Goal: Information Seeking & Learning: Learn about a topic

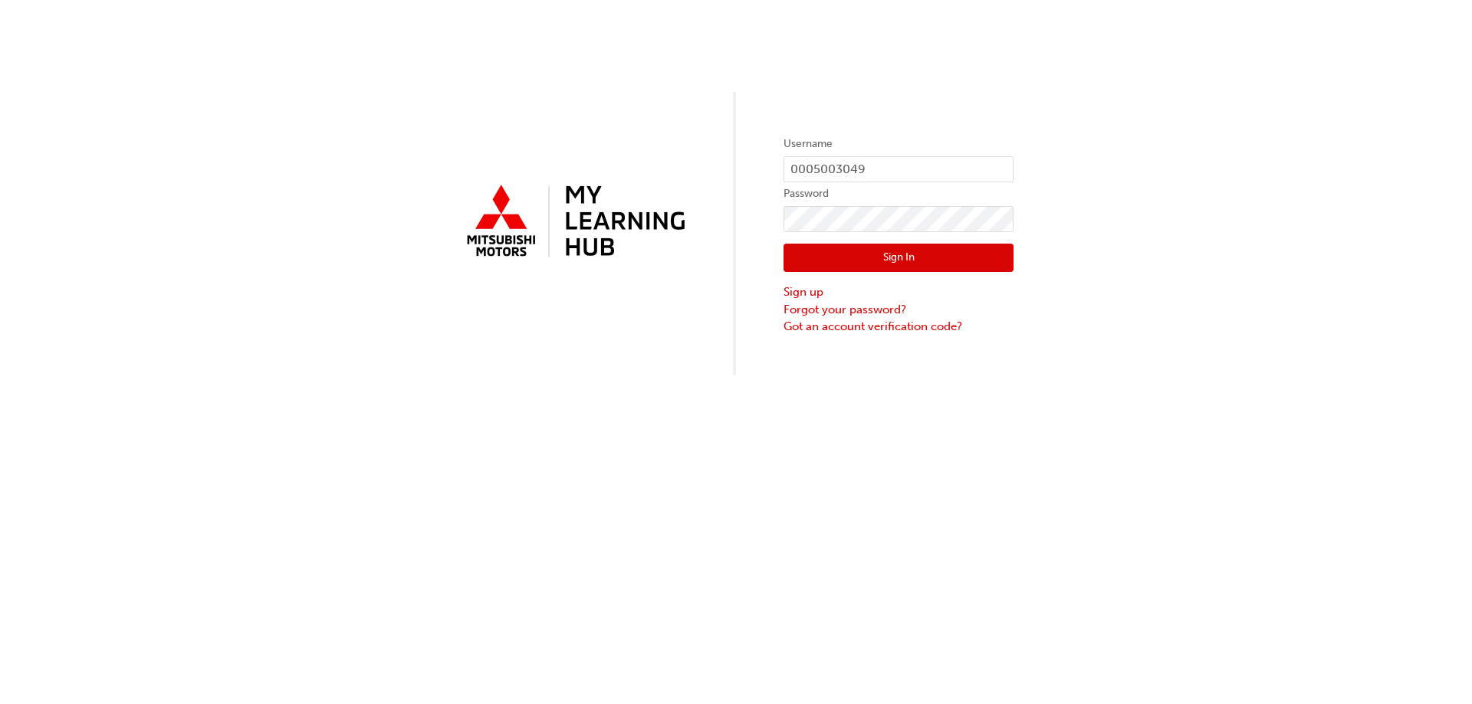
click at [888, 248] on button "Sign In" at bounding box center [898, 258] width 230 height 29
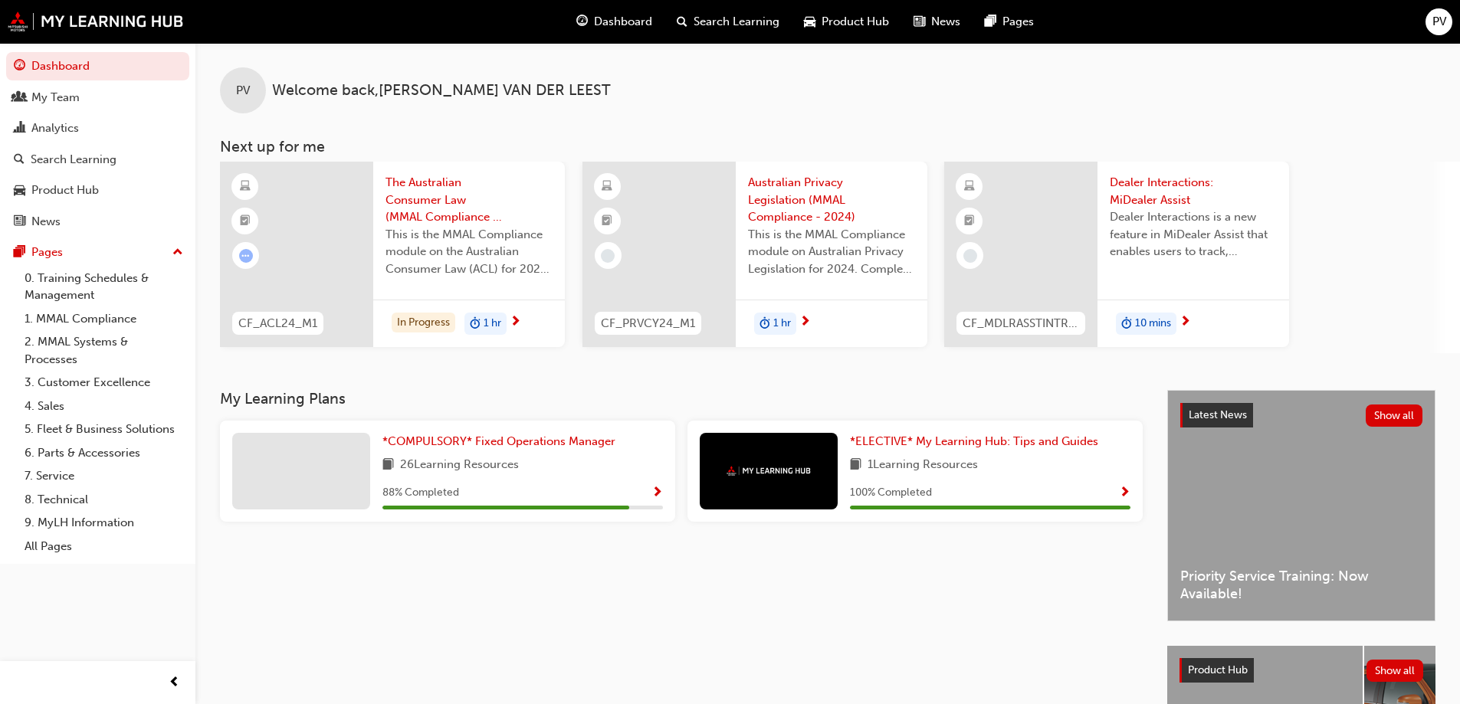
click at [1137, 185] on span "Dealer Interactions: MiDealer Assist" at bounding box center [1193, 191] width 167 height 34
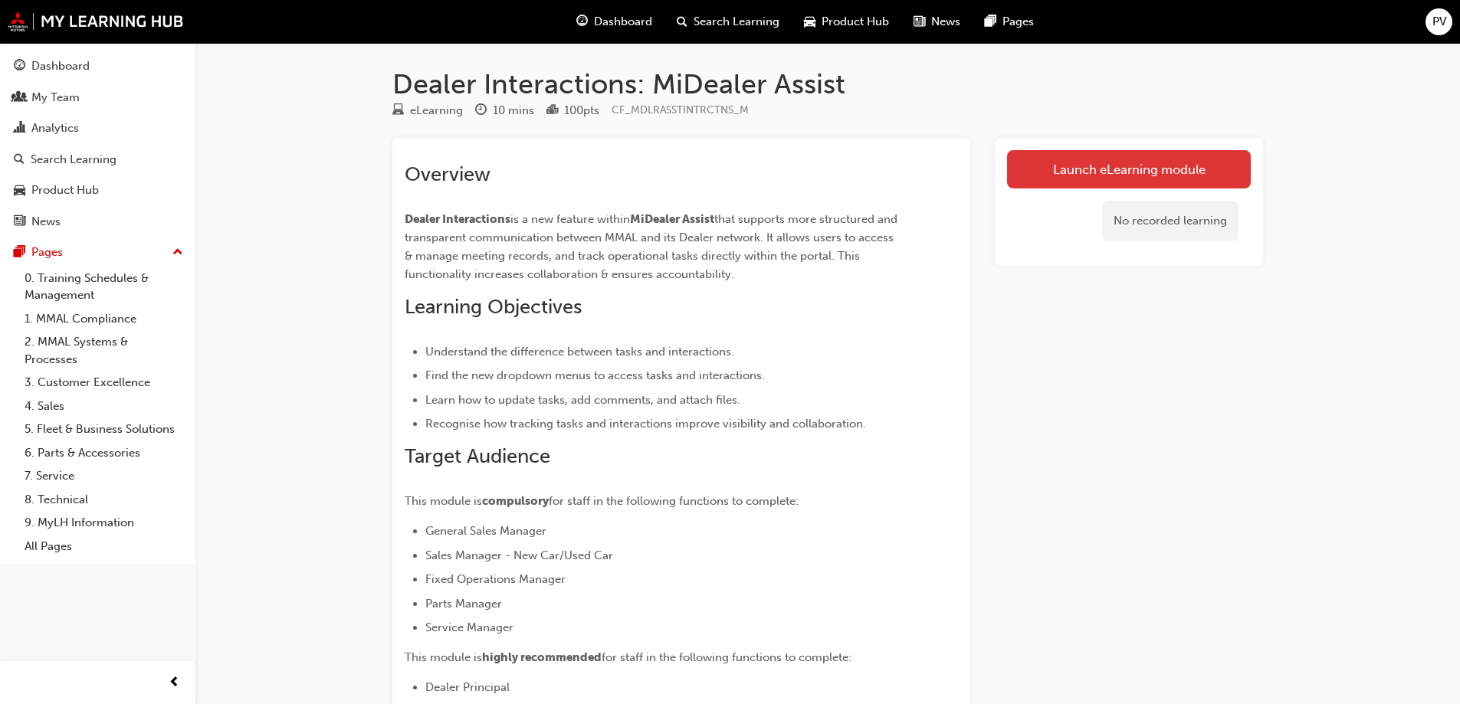
click at [1104, 162] on link "Launch eLearning module" at bounding box center [1129, 169] width 244 height 38
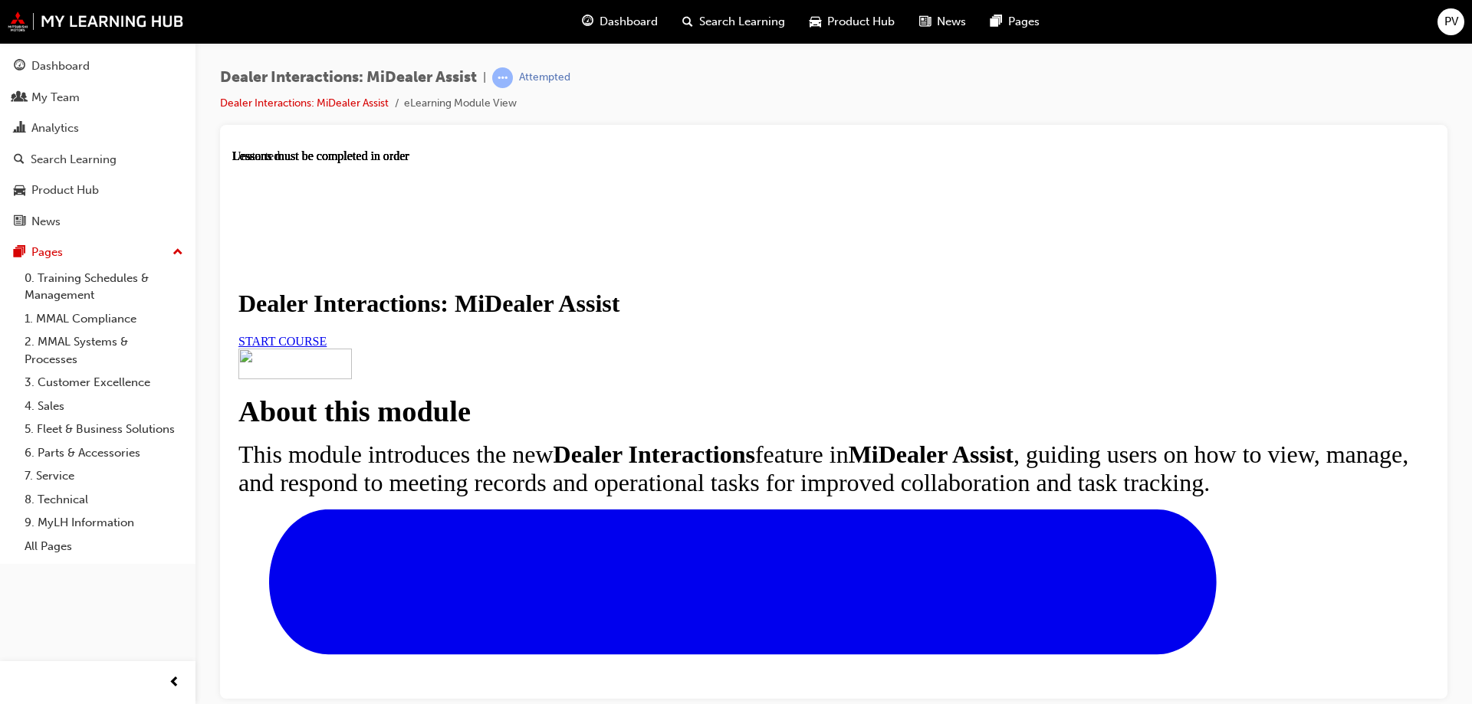
click at [326, 347] on span "START COURSE" at bounding box center [282, 340] width 88 height 13
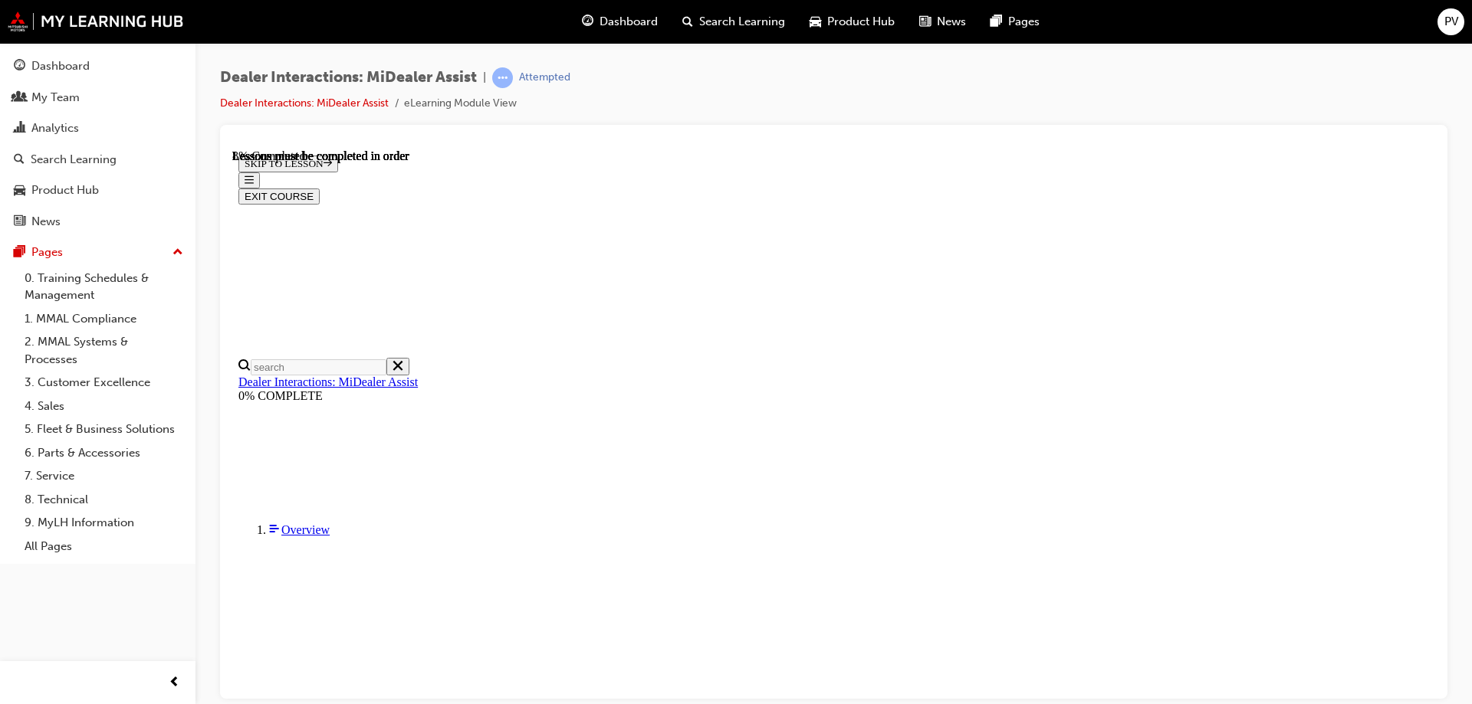
scroll to position [381, 0]
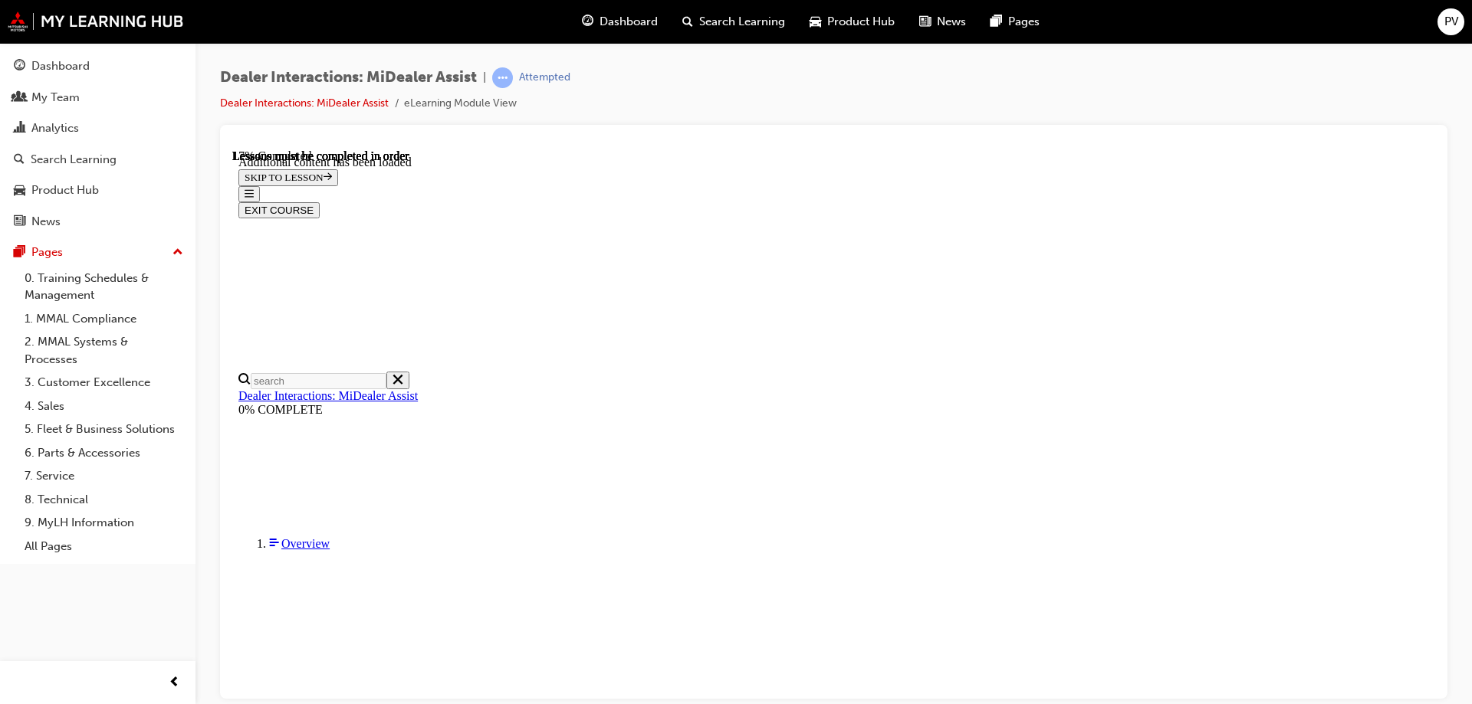
scroll to position [813, 0]
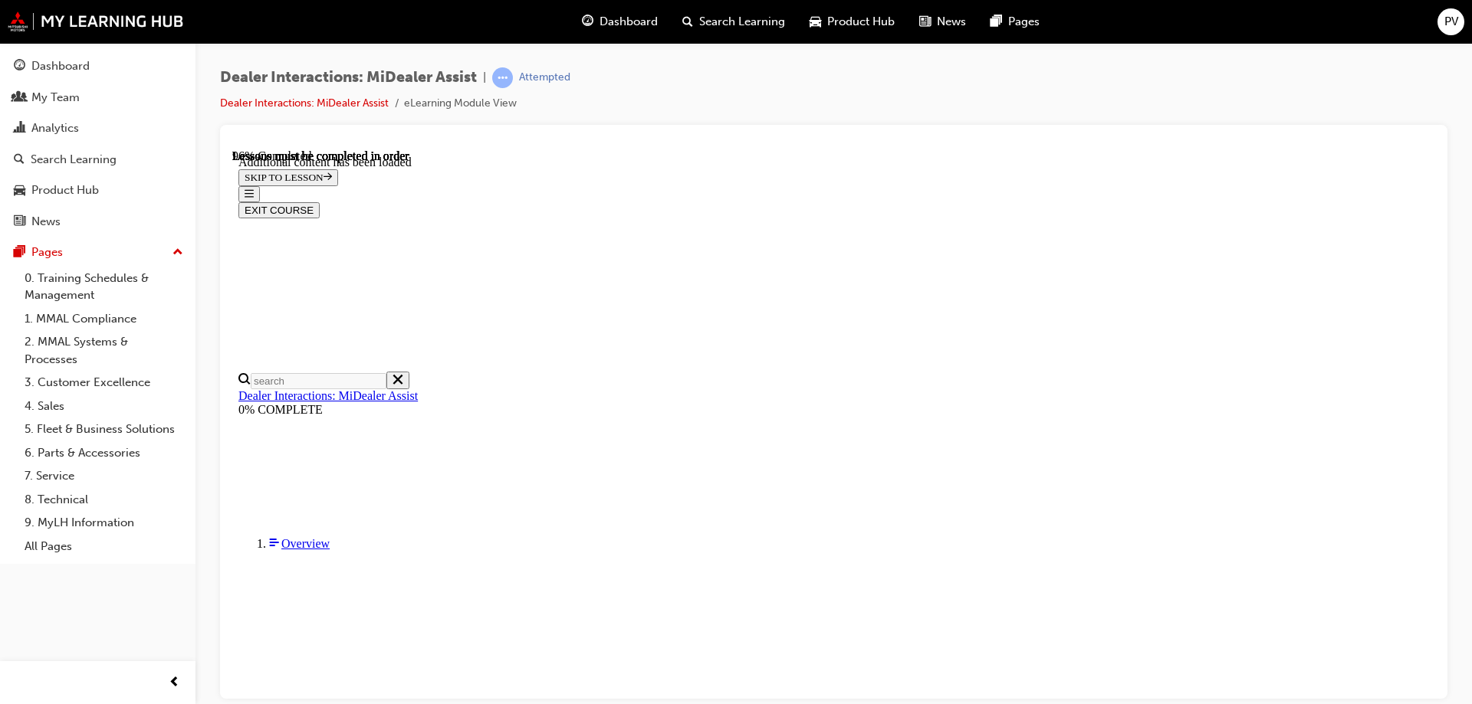
scroll to position [4820, 0]
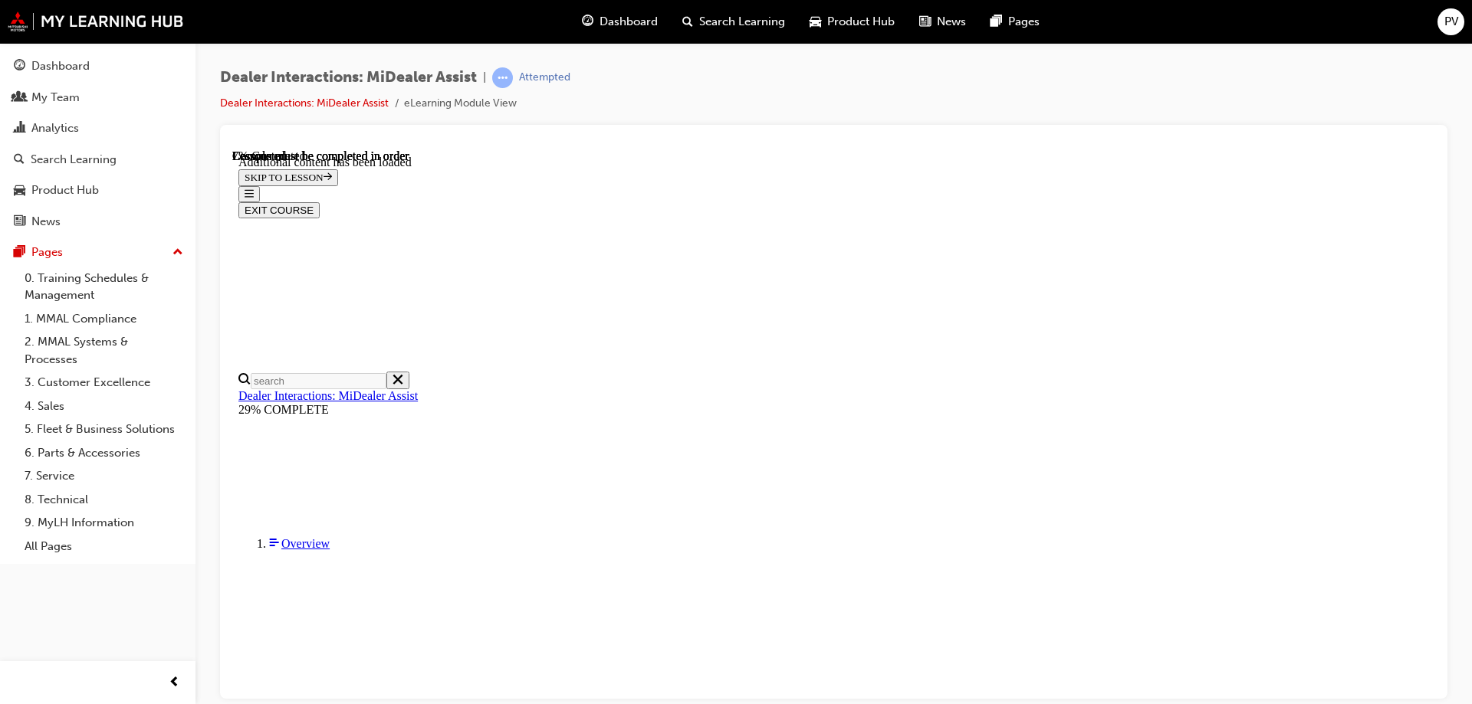
scroll to position [590, 0]
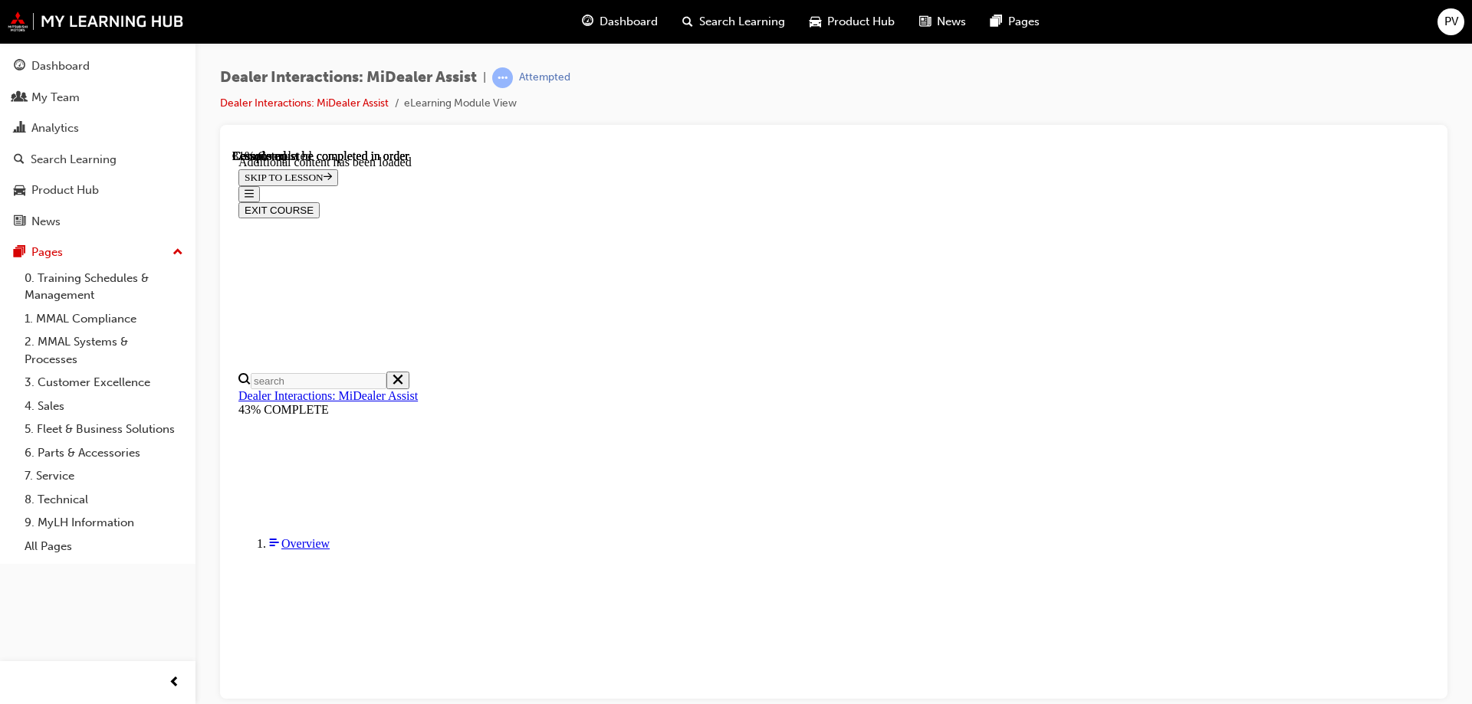
scroll to position [763, 0]
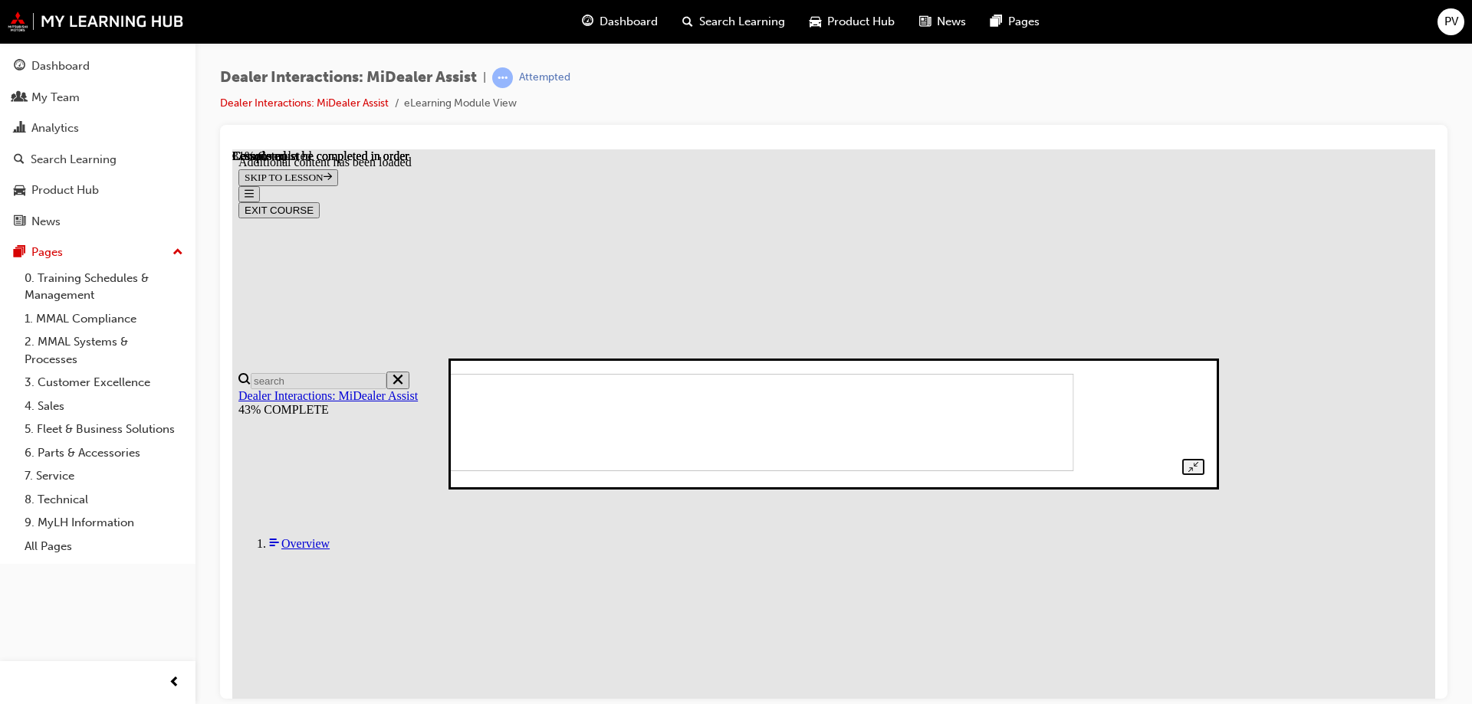
click at [1073, 441] on img at bounding box center [713, 421] width 719 height 98
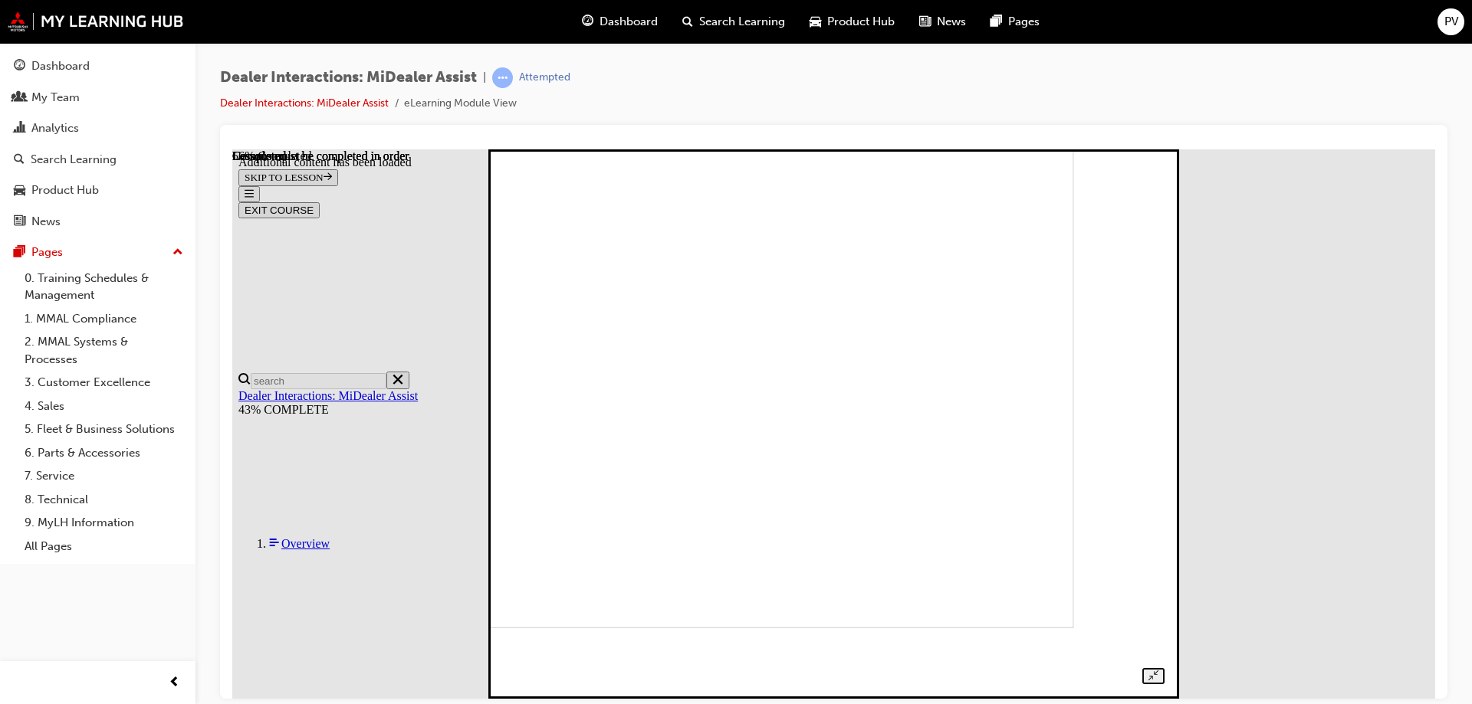
click at [1073, 348] on img at bounding box center [753, 353] width 639 height 550
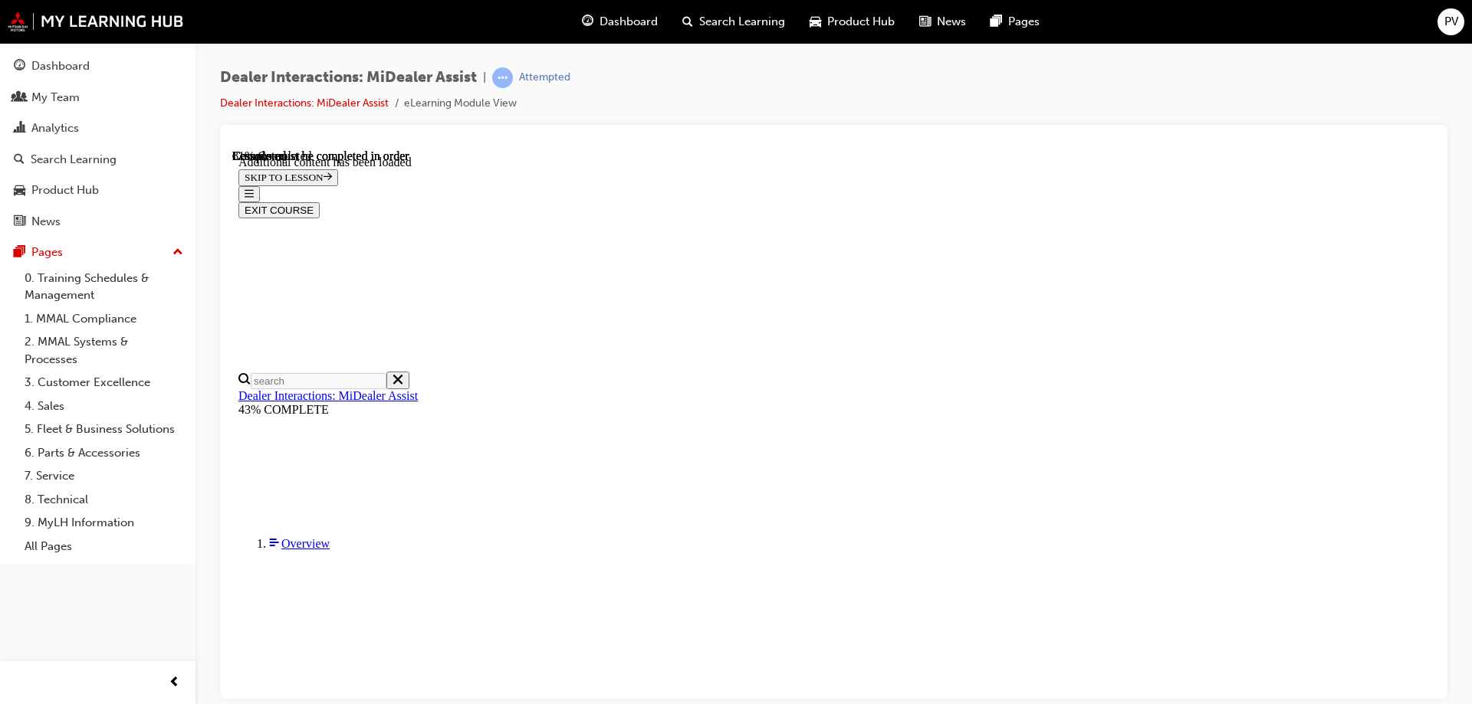
scroll to position [2288, 0]
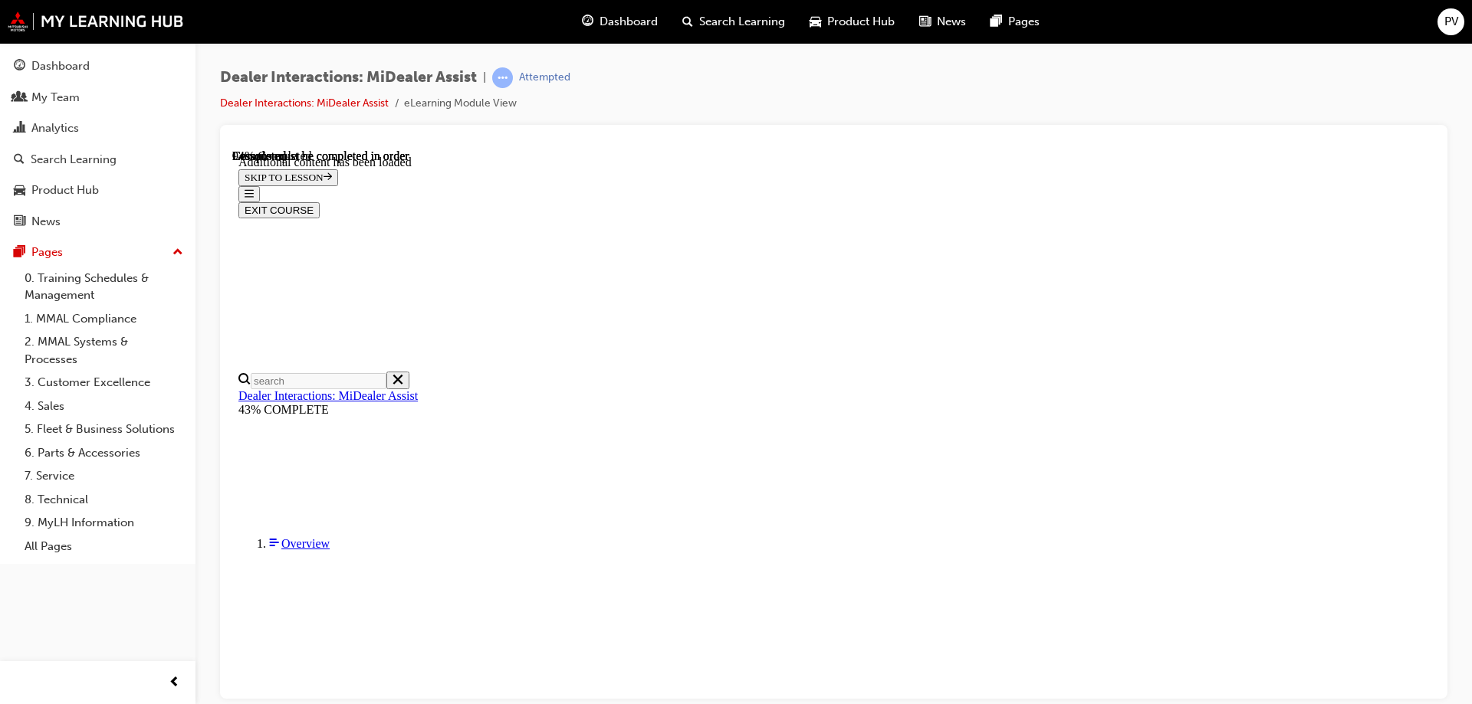
scroll to position [2307, 0]
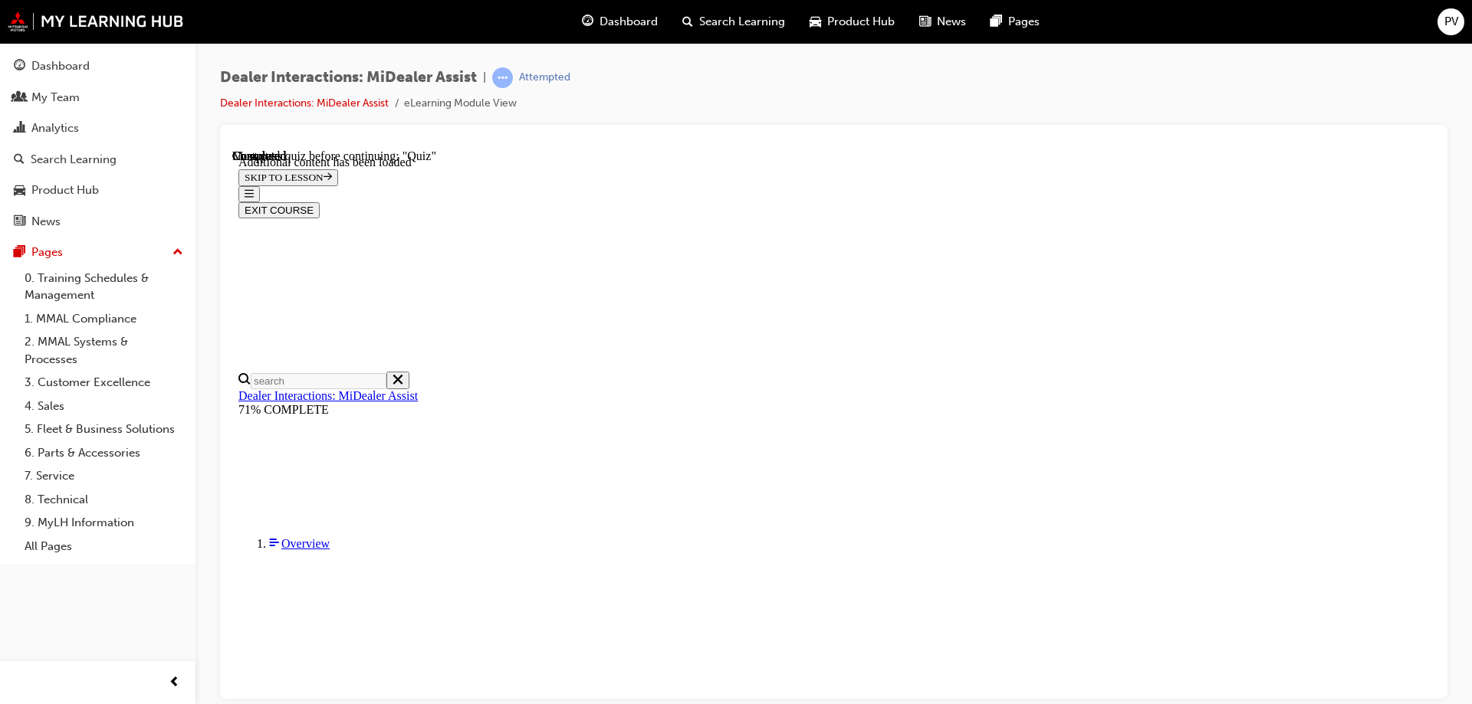
scroll to position [185, 0]
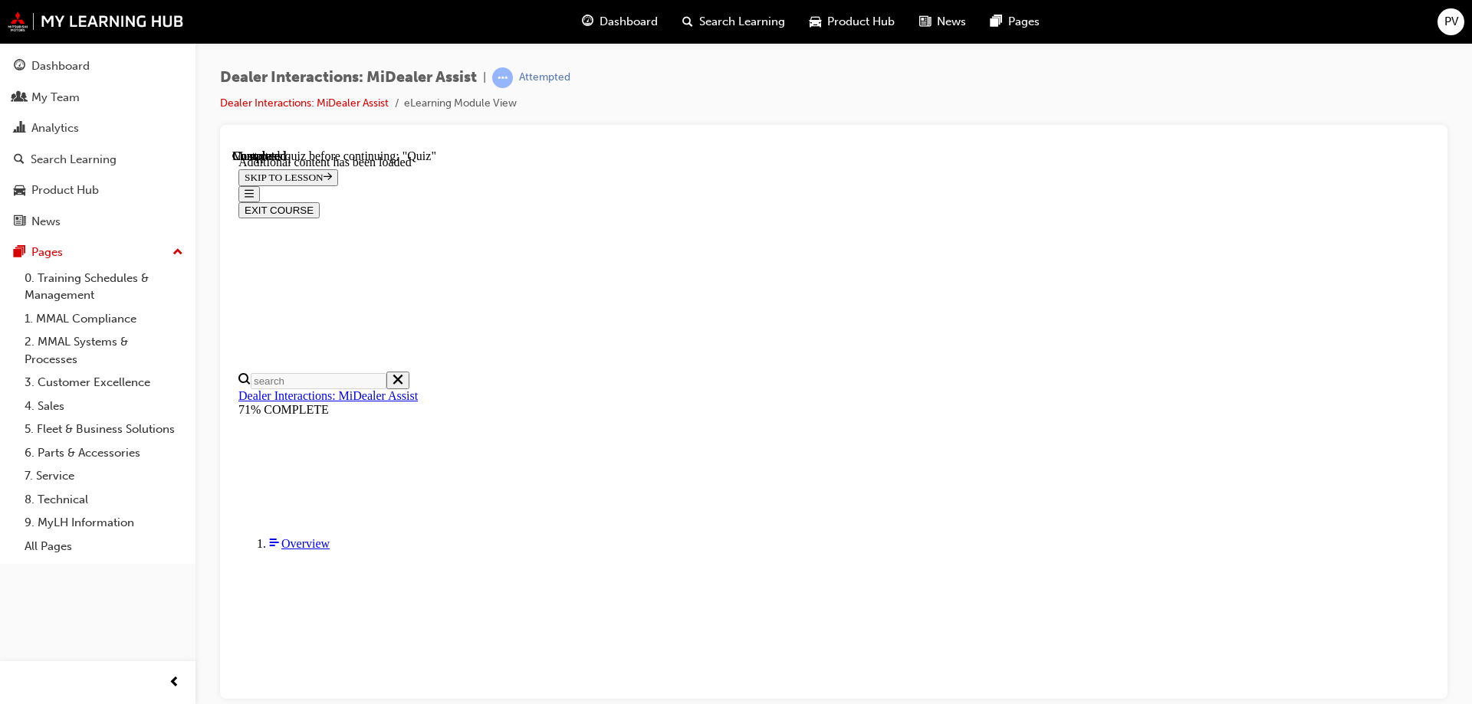
radio input "true"
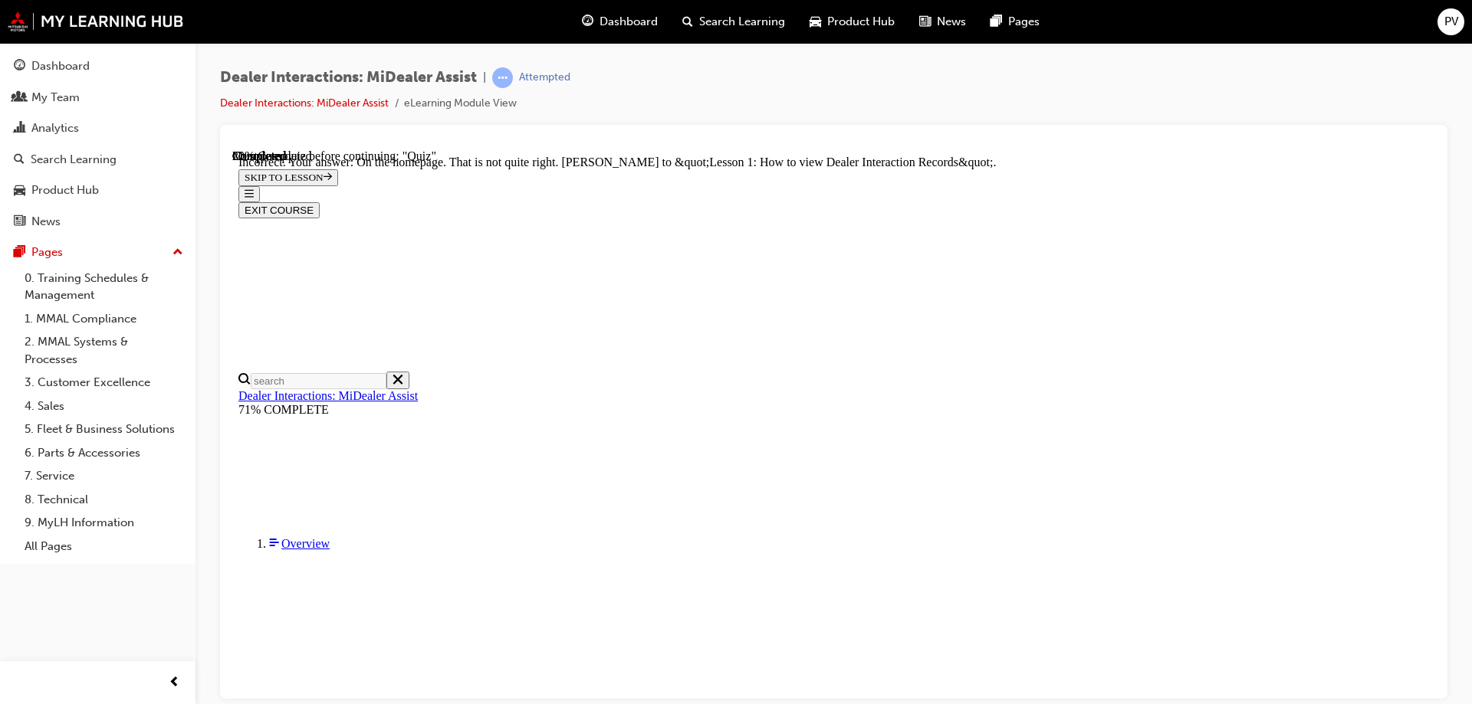
radio input "true"
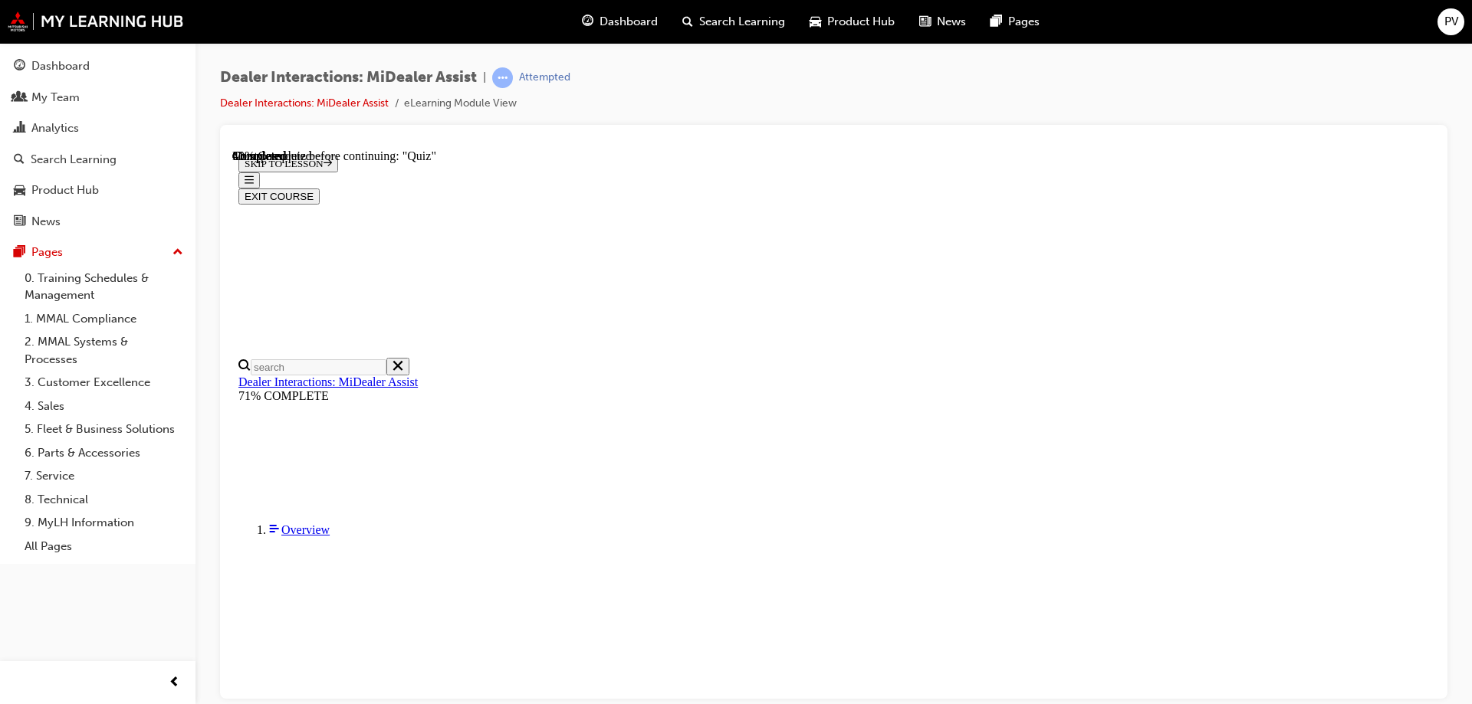
radio input "true"
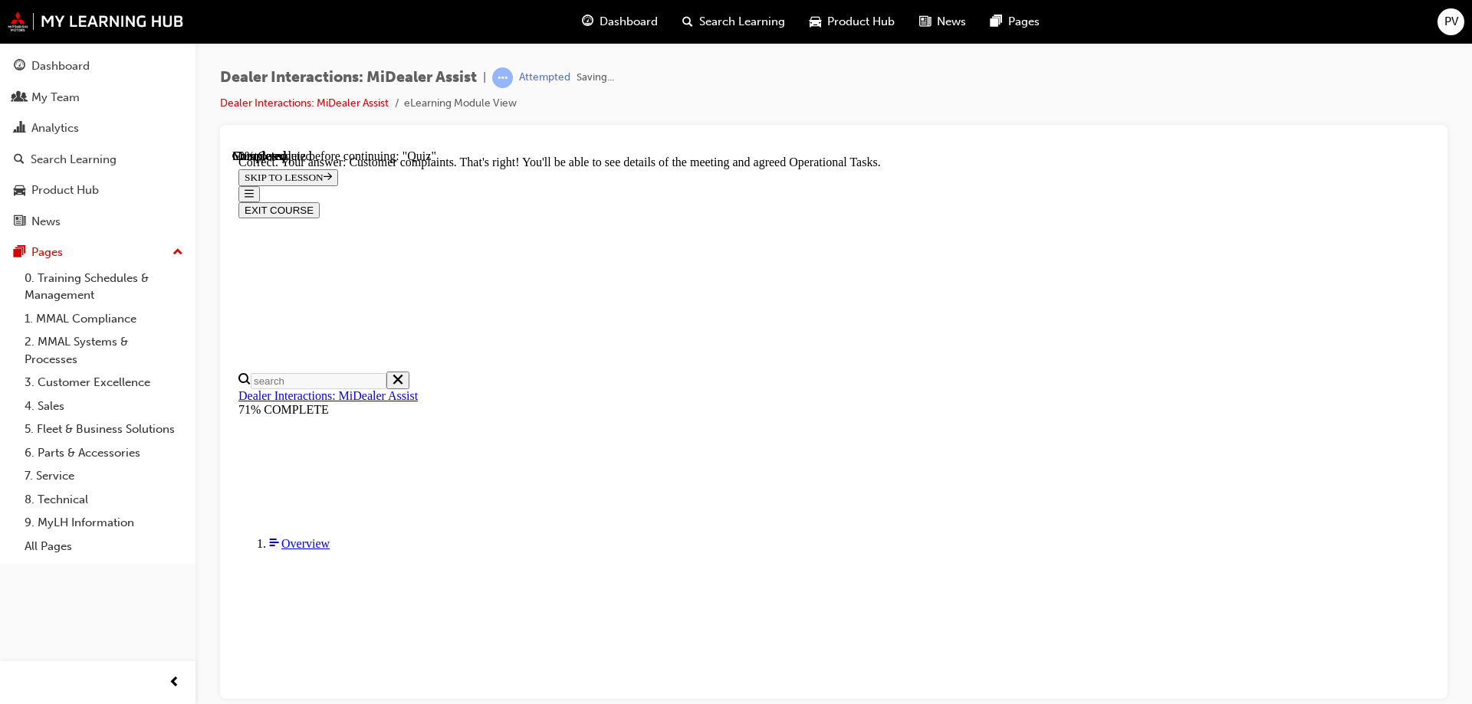
scroll to position [389, 0]
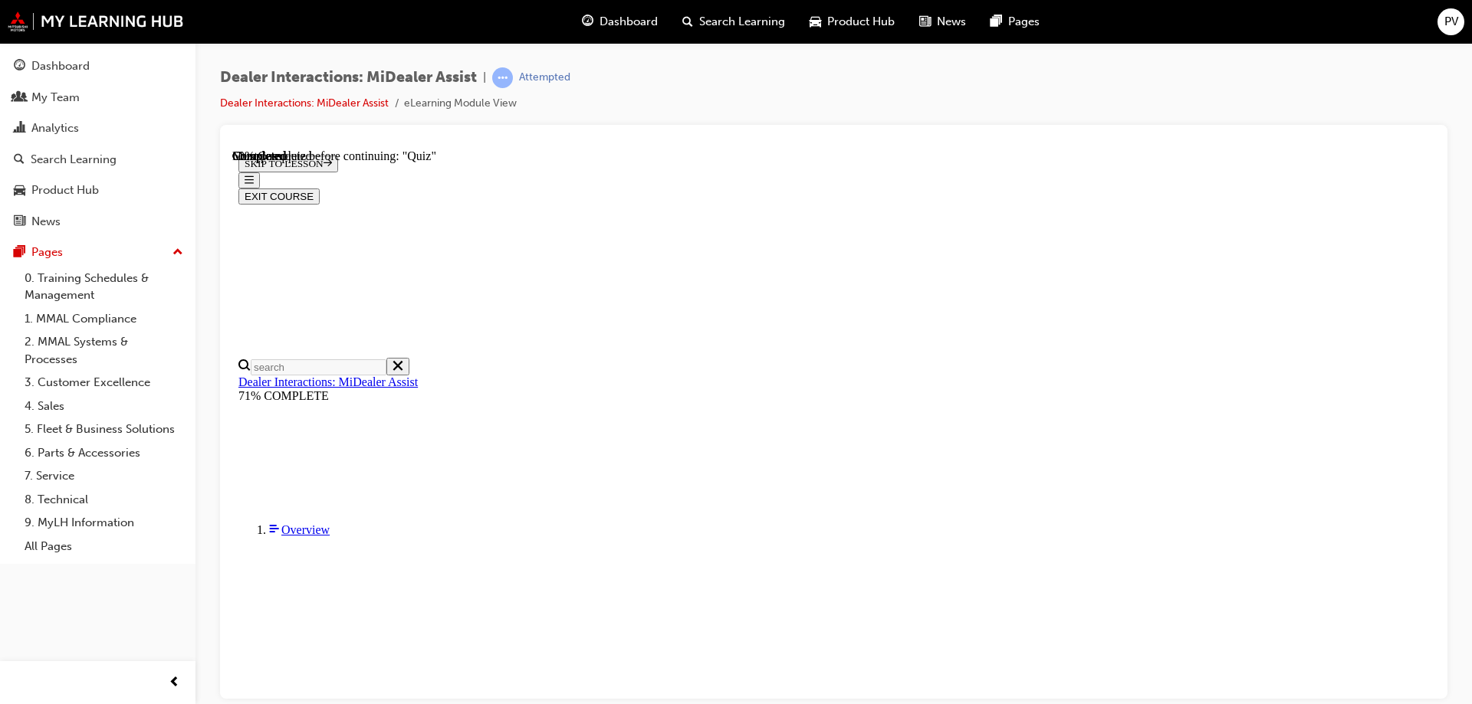
scroll to position [172, 0]
radio input "true"
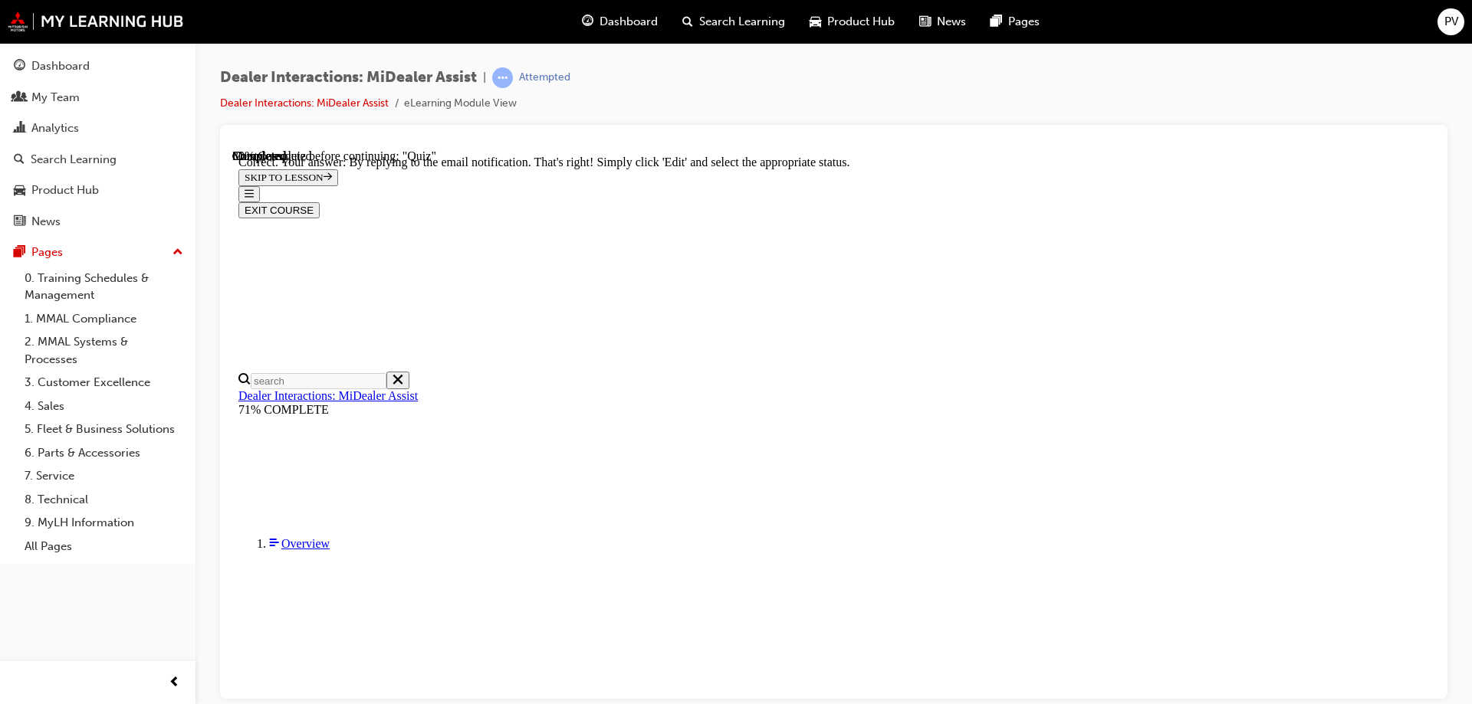
scroll to position [393, 0]
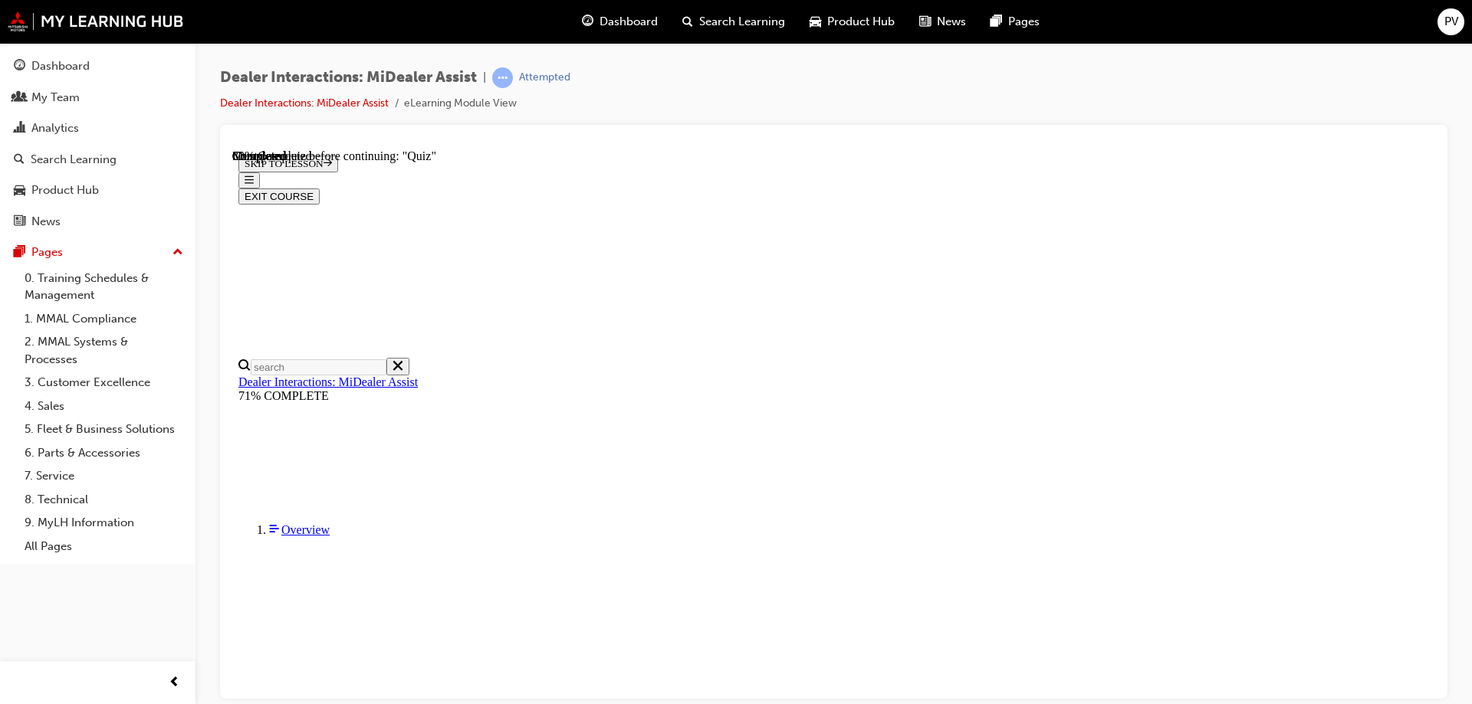
scroll to position [172, 0]
radio input "true"
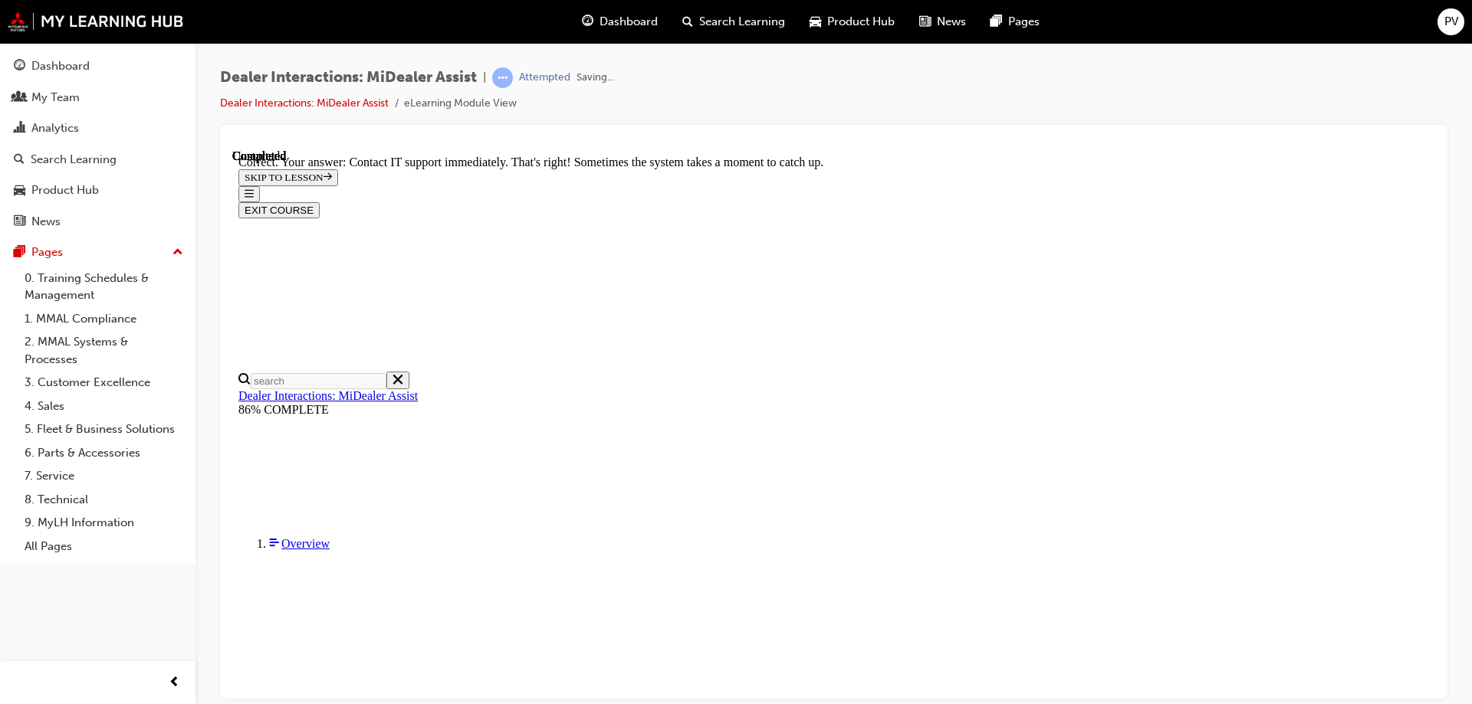
scroll to position [401, 0]
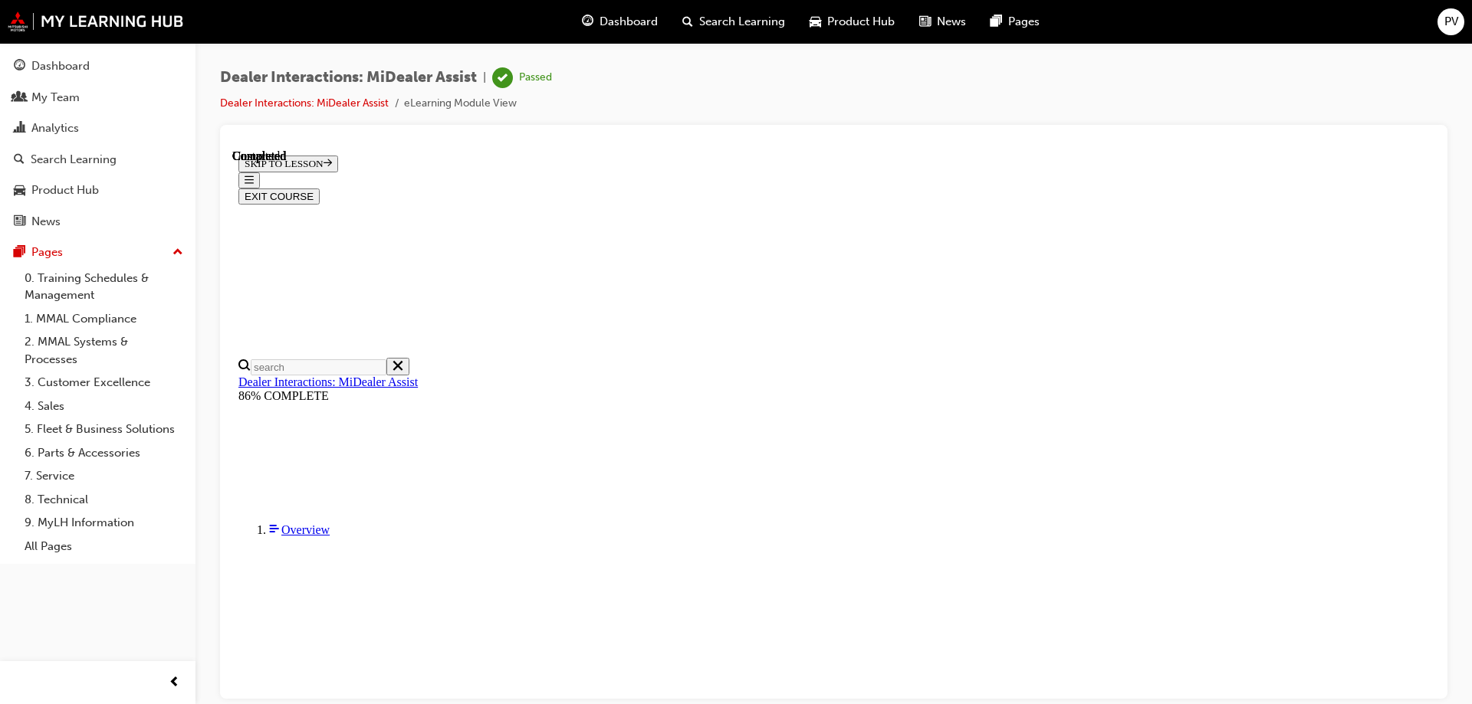
scroll to position [284, 0]
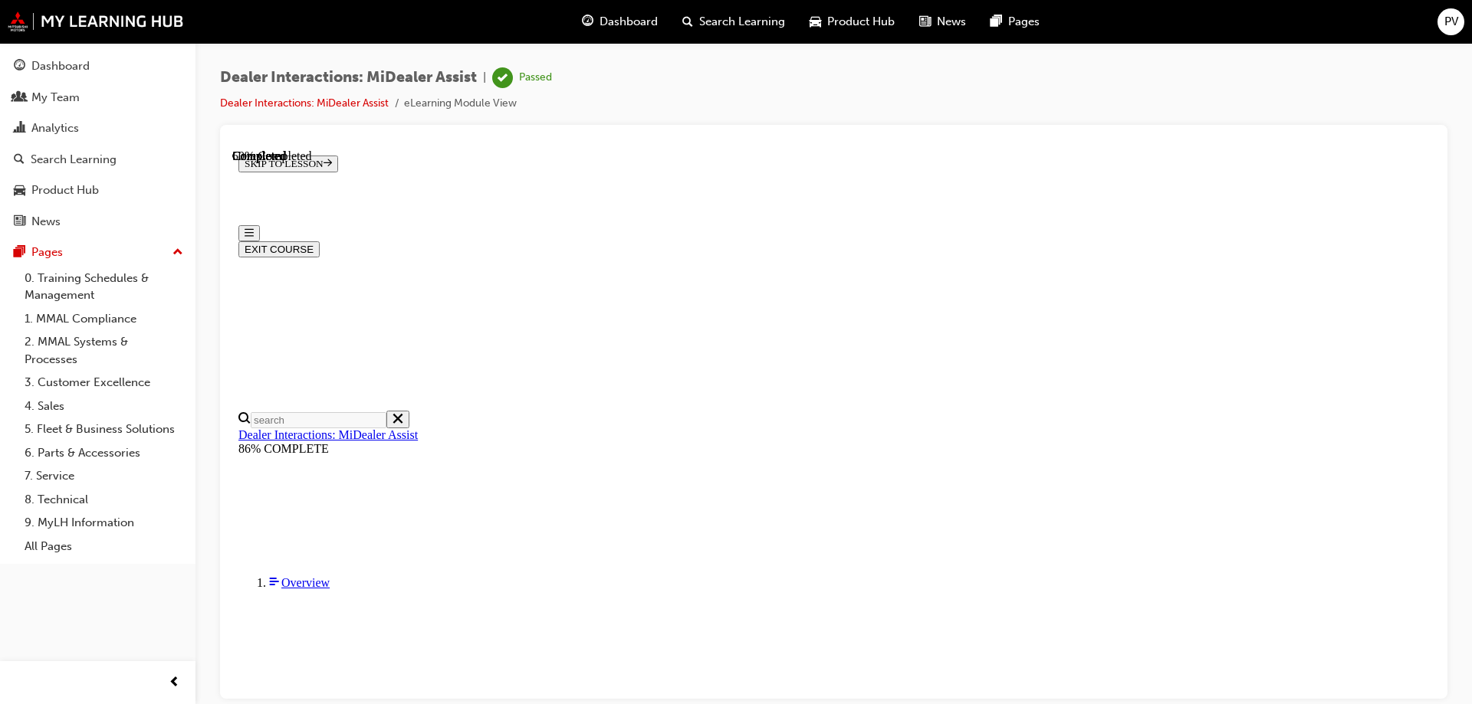
scroll to position [372, 0]
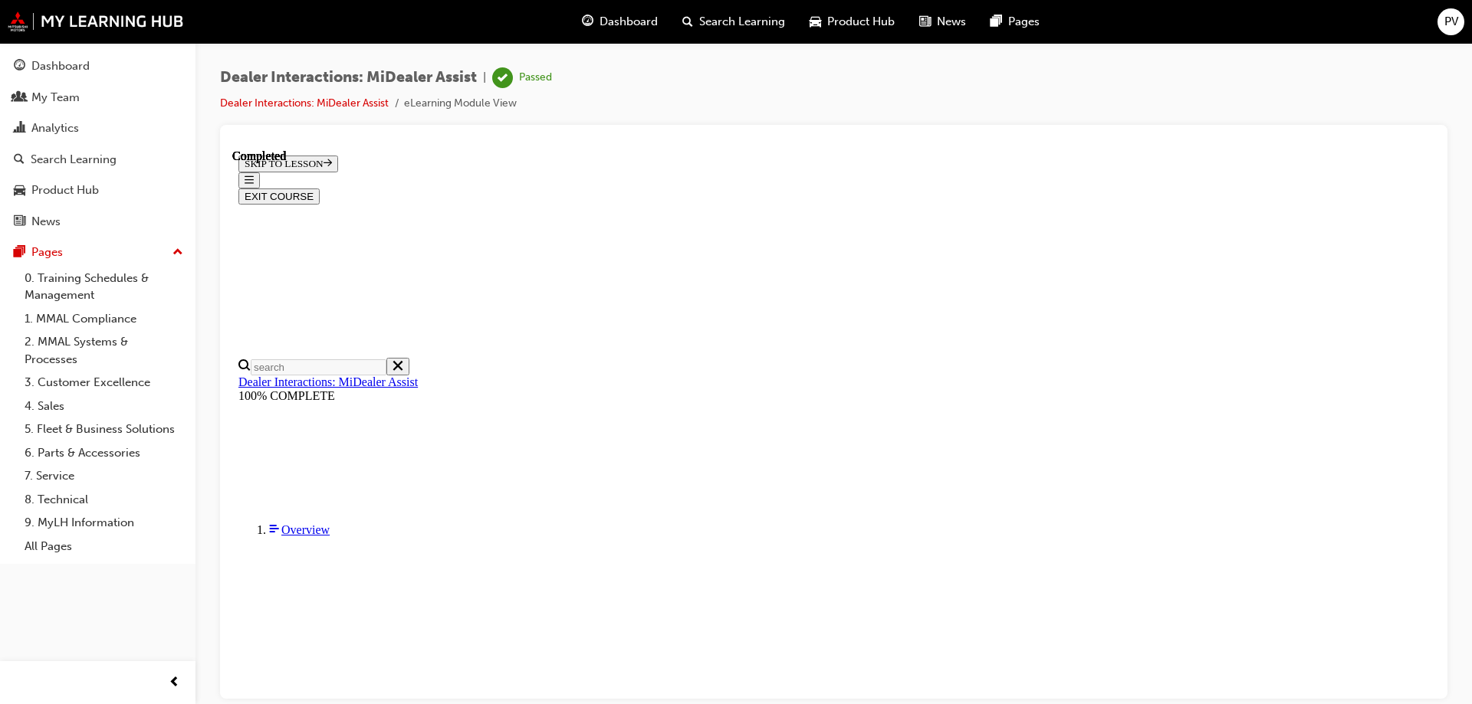
click at [320, 188] on button "EXIT COURSE" at bounding box center [278, 196] width 81 height 16
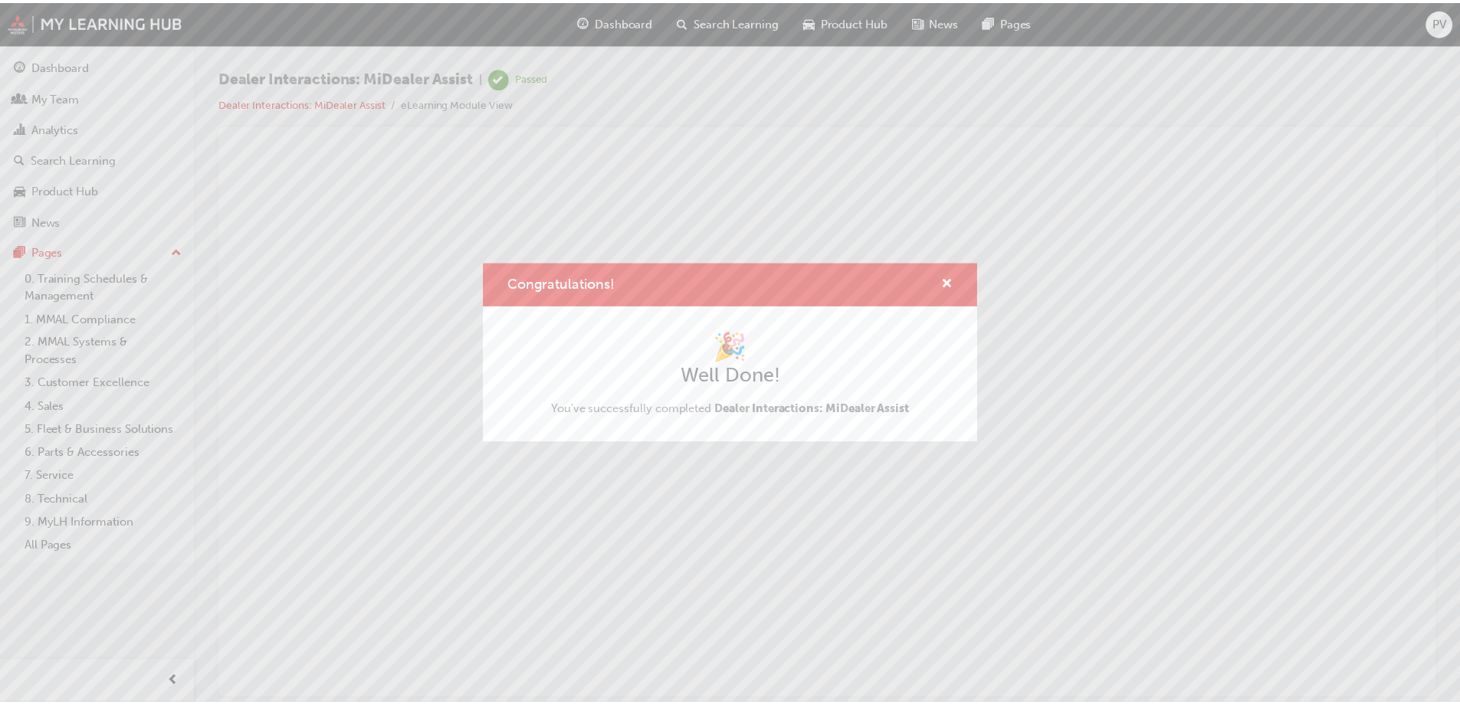
scroll to position [0, 0]
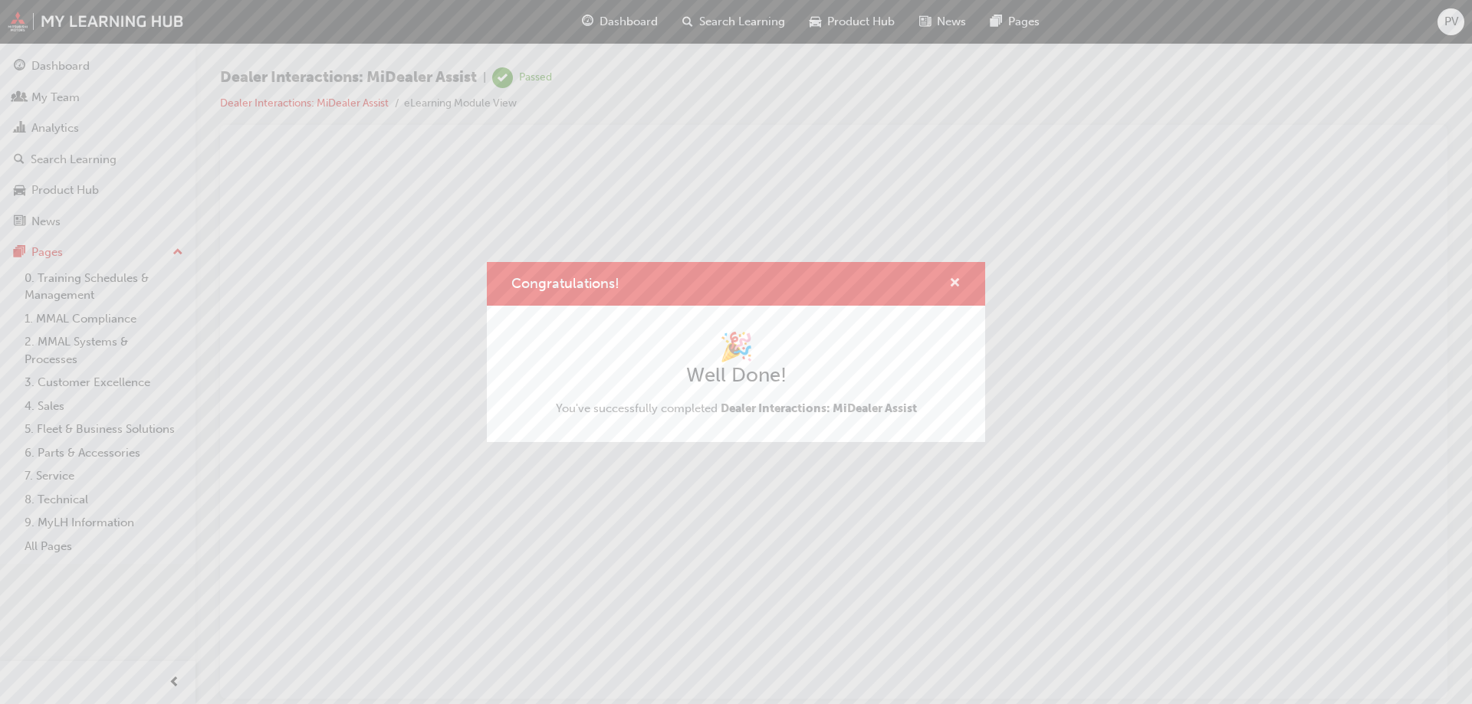
click at [956, 277] on span "cross-icon" at bounding box center [954, 284] width 11 height 14
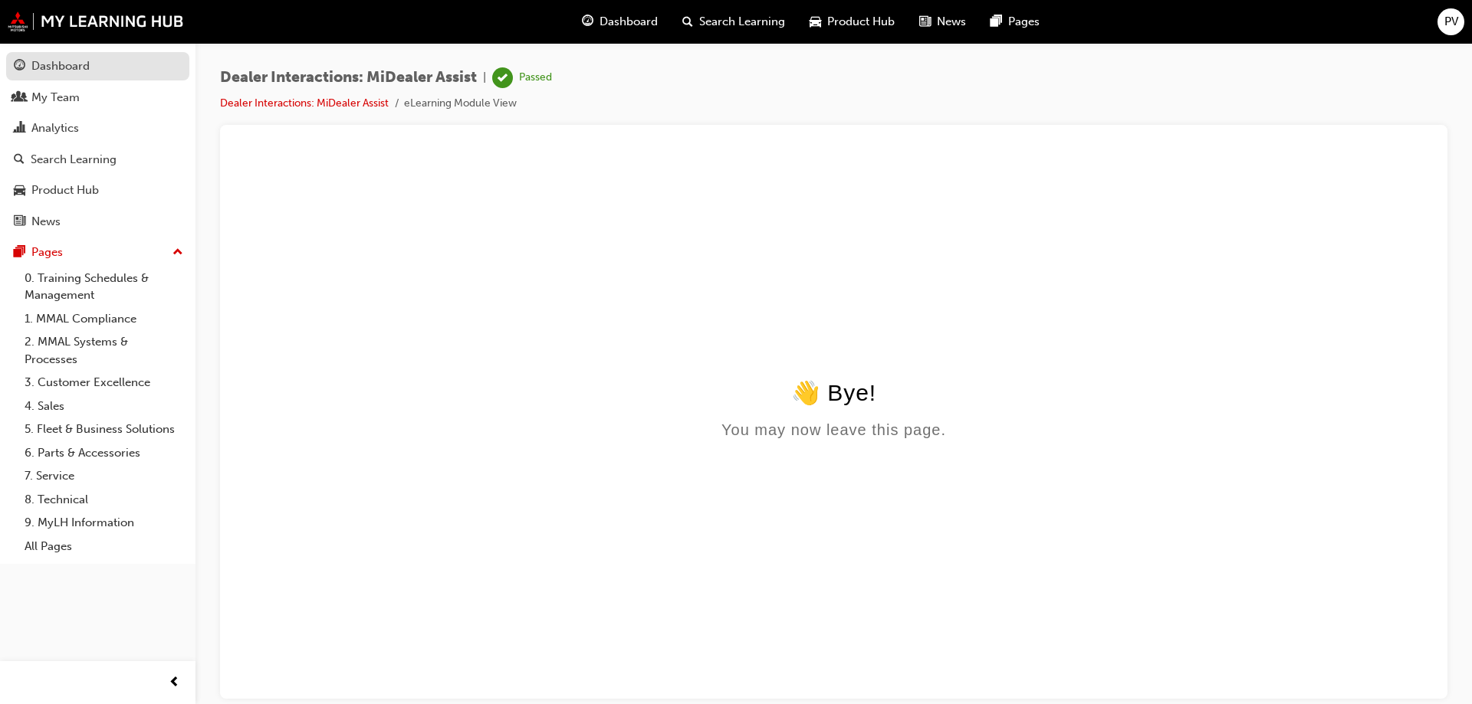
click at [65, 69] on div "Dashboard" at bounding box center [60, 66] width 58 height 18
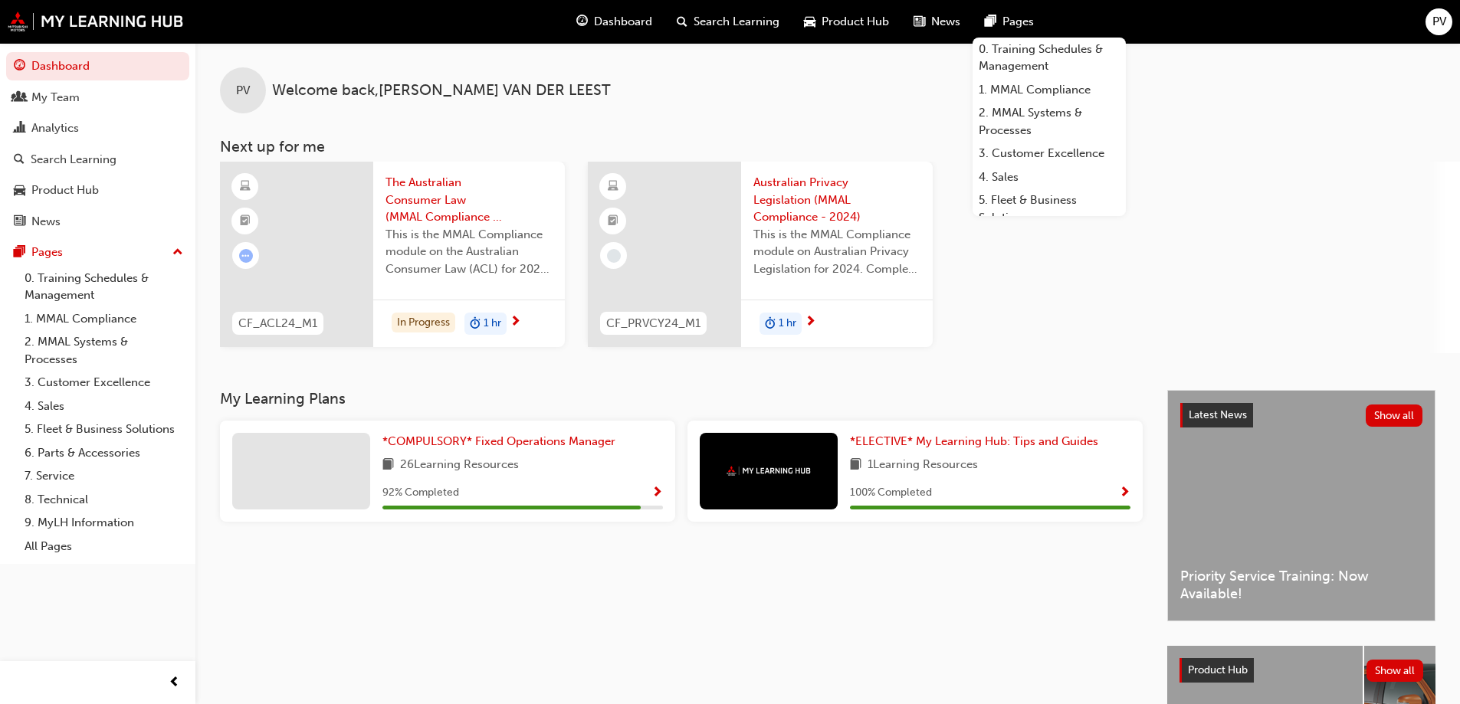
click at [1442, 21] on span "PV" at bounding box center [1439, 22] width 14 height 18
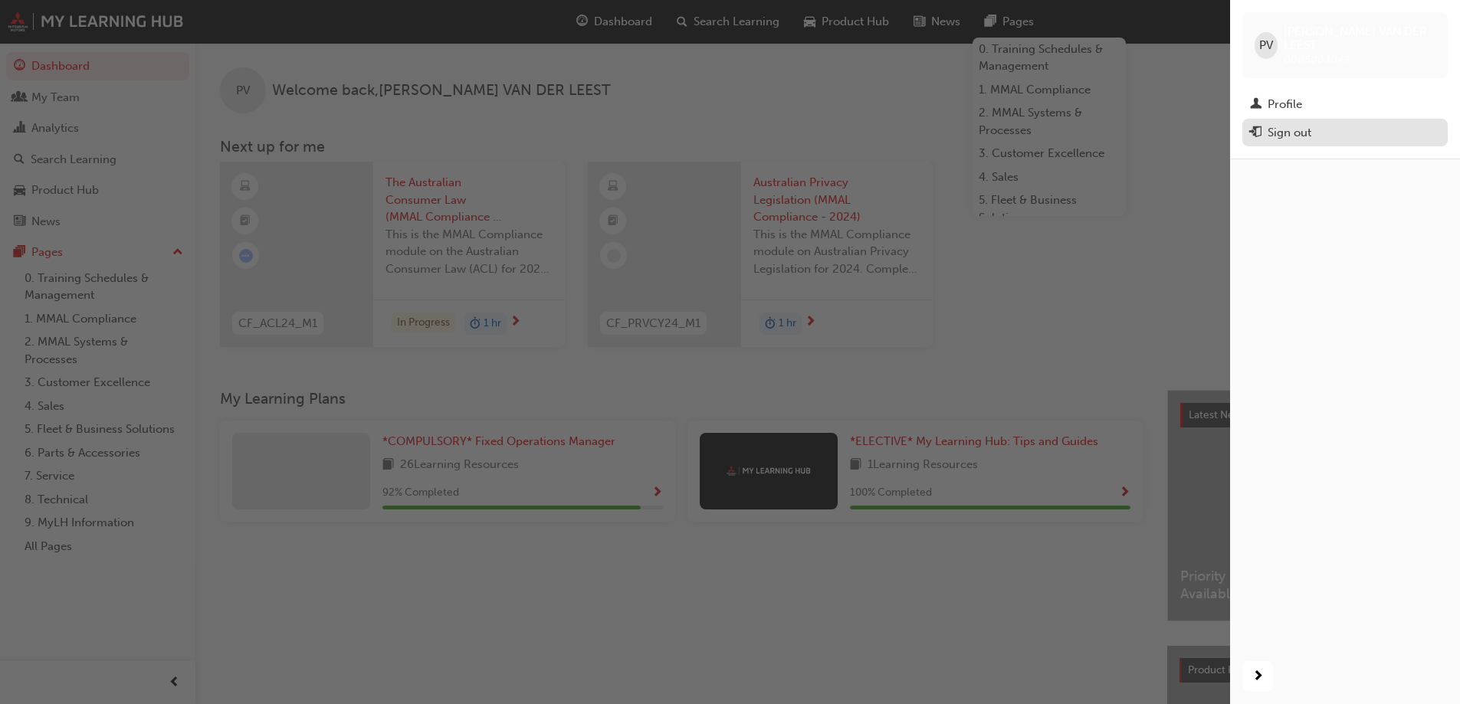
click at [1289, 119] on button "Sign out" at bounding box center [1344, 133] width 205 height 28
